Goal: Find specific page/section: Find specific page/section

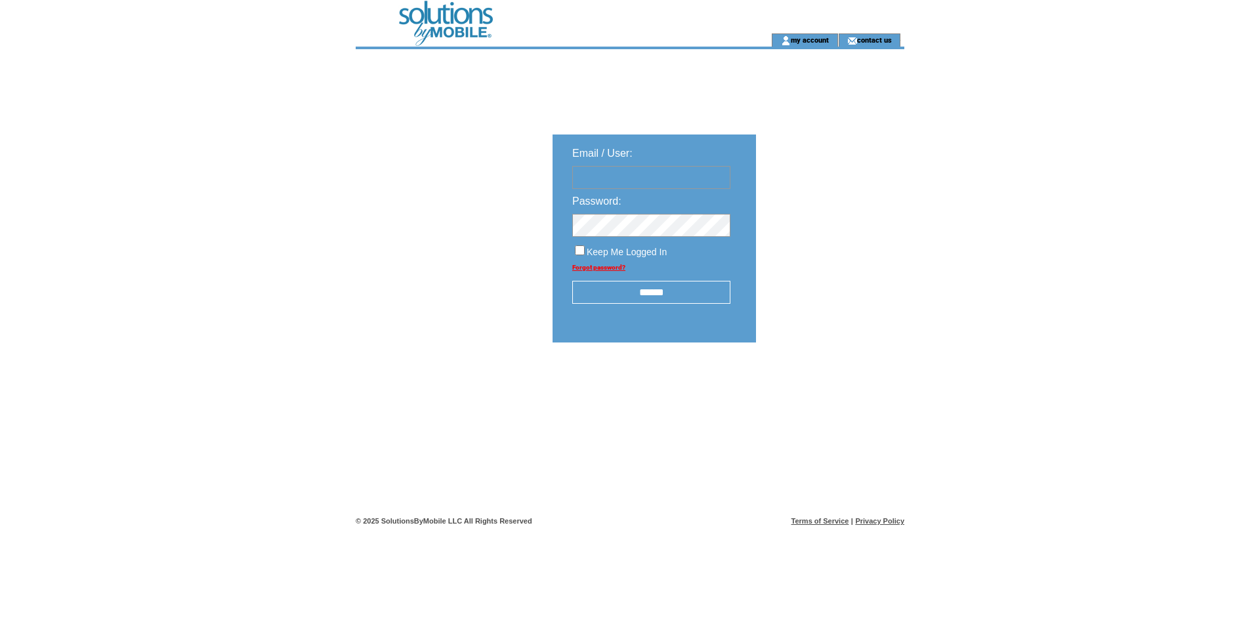
type input "**********"
click at [686, 289] on input "******" at bounding box center [651, 292] width 158 height 23
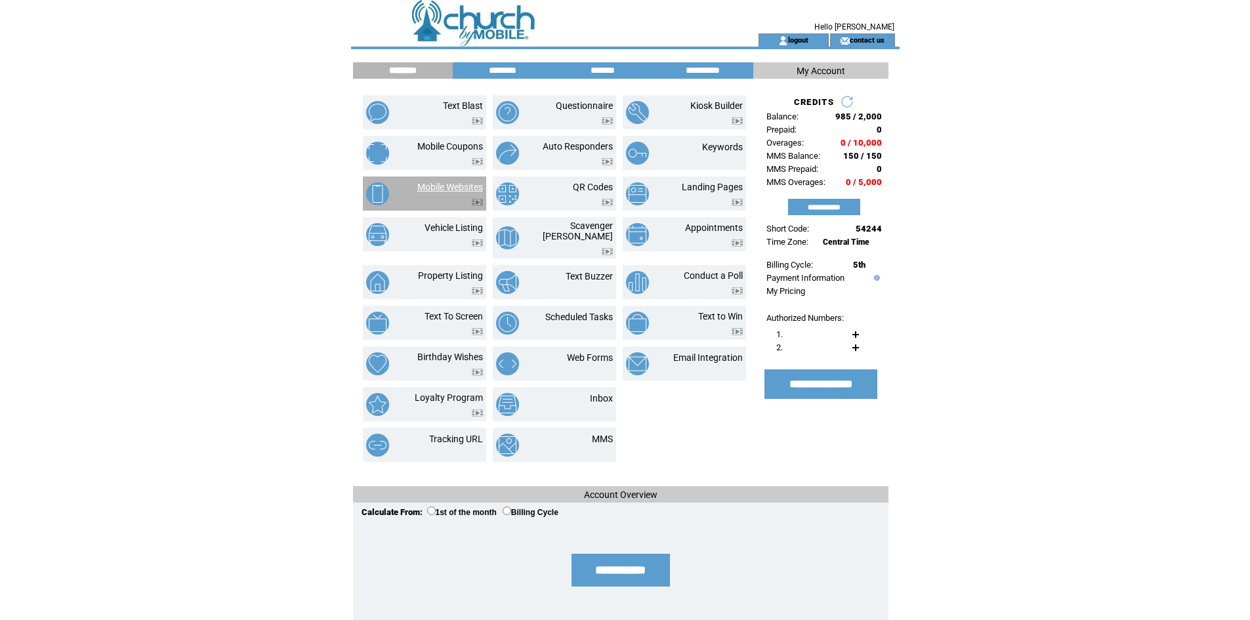
click at [455, 187] on link "Mobile Websites" at bounding box center [450, 187] width 66 height 10
click at [441, 186] on link "Mobile Websites" at bounding box center [450, 187] width 66 height 10
